Goal: Find specific page/section: Find specific page/section

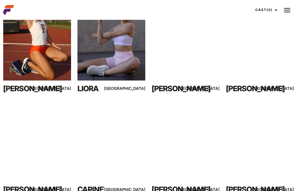
scroll to position [354, 0]
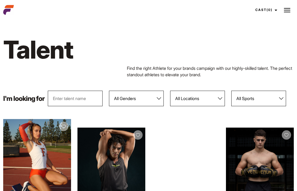
click at [158, 95] on select "All Genders [DEMOGRAPHIC_DATA] [DEMOGRAPHIC_DATA]" at bounding box center [136, 98] width 55 height 15
select select "104"
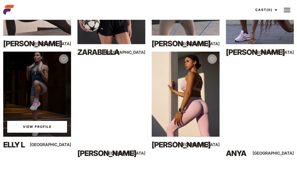
scroll to position [269, 0]
click at [9, 144] on div "Elly L" at bounding box center [23, 144] width 41 height 11
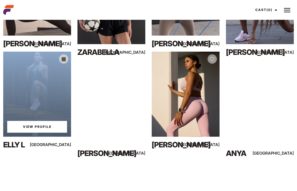
click at [45, 168] on body "Talent Apply Services Work Campaigns Jobs Job Request Creators About Us Founder…" at bounding box center [148, 71] width 297 height 637
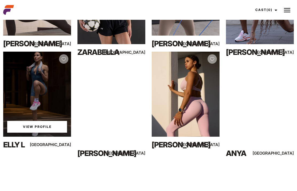
click at [27, 116] on div "View Profile" at bounding box center [37, 94] width 68 height 85
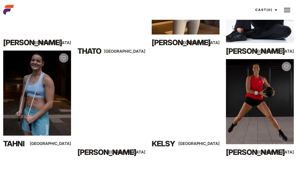
scroll to position [875, 0]
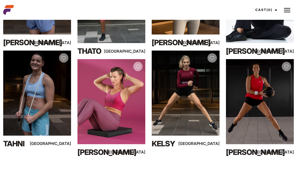
click at [249, 133] on div "View Profile" at bounding box center [260, 101] width 68 height 85
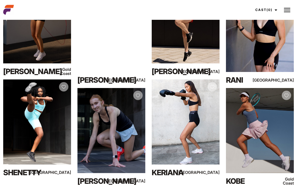
scroll to position [1460, 0]
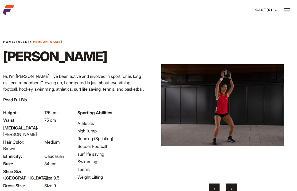
scroll to position [3, 0]
